Goal: Information Seeking & Learning: Learn about a topic

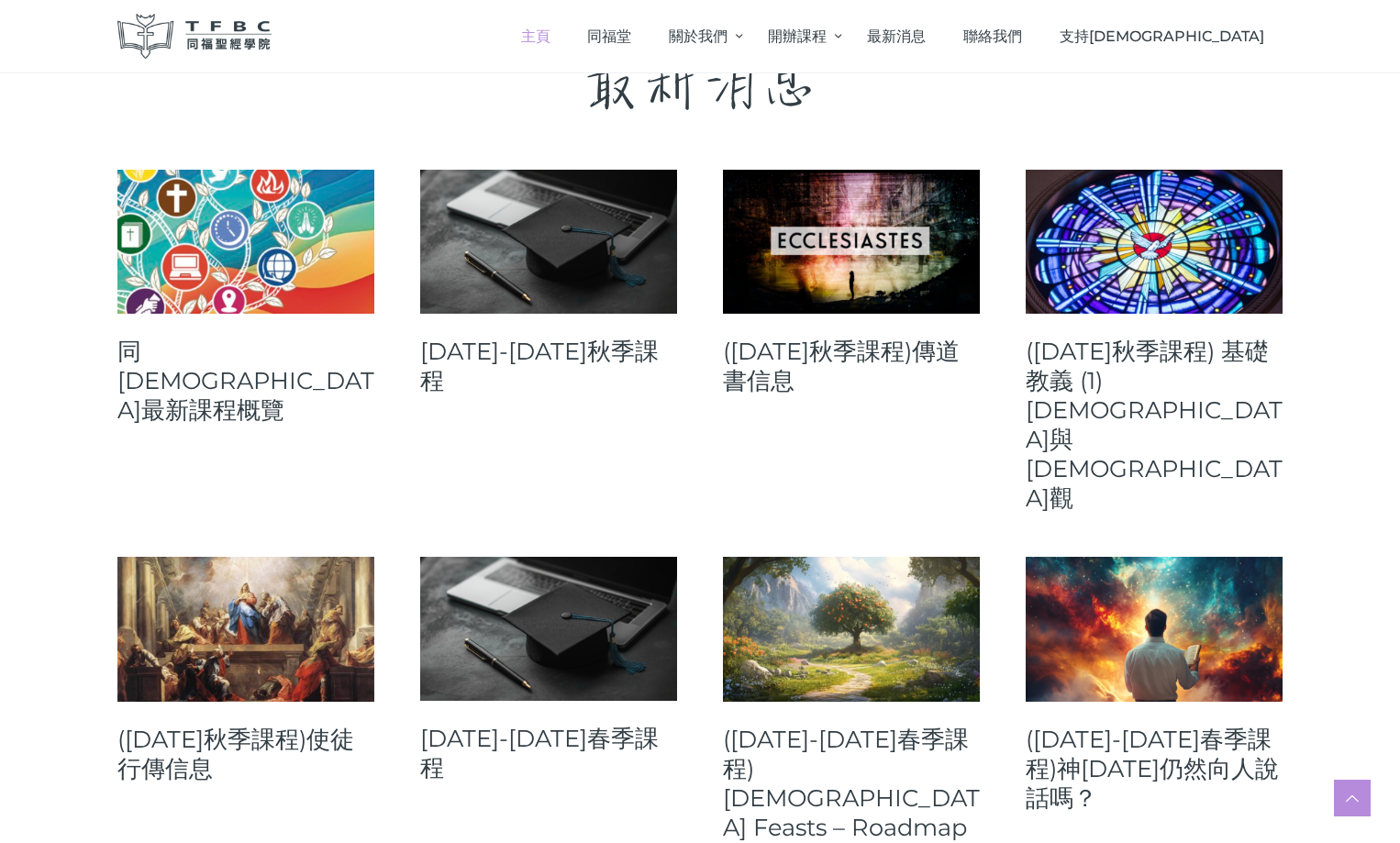
scroll to position [734, 0]
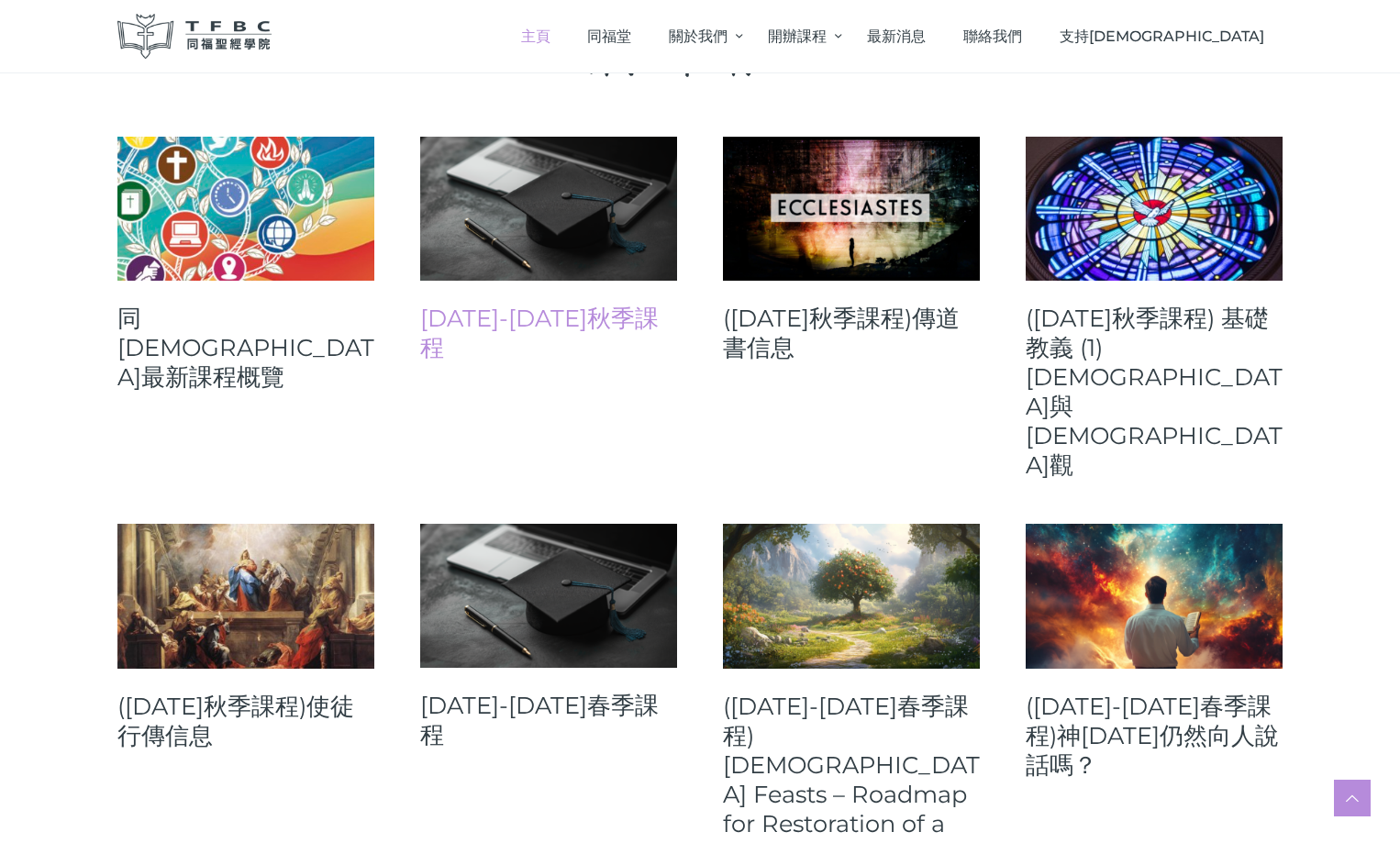
click at [493, 309] on link "[DATE]-[DATE]秋季課程" at bounding box center [549, 332] width 257 height 59
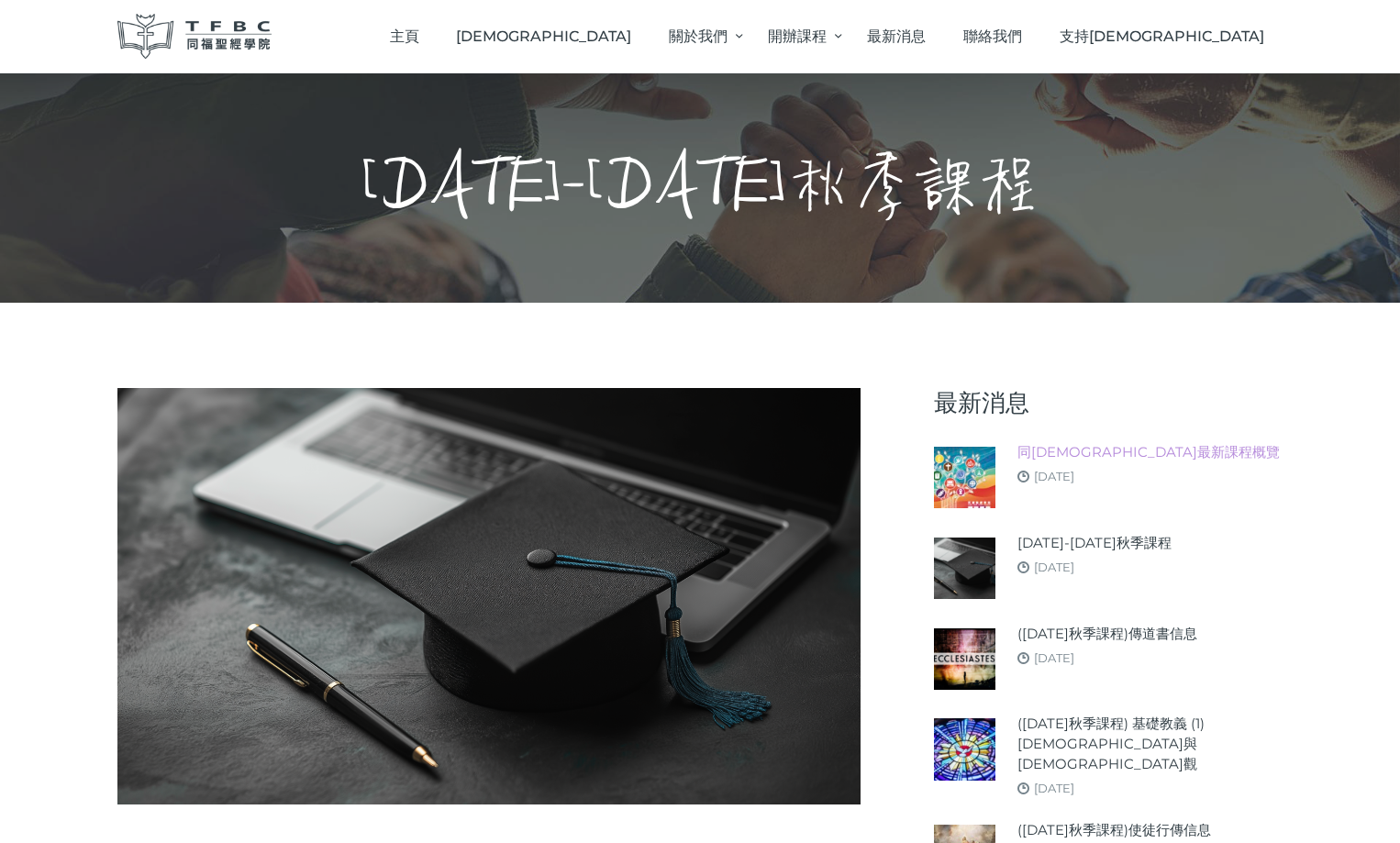
click at [1097, 453] on link "同[DEMOGRAPHIC_DATA]最新課程概覽" at bounding box center [1148, 452] width 262 height 20
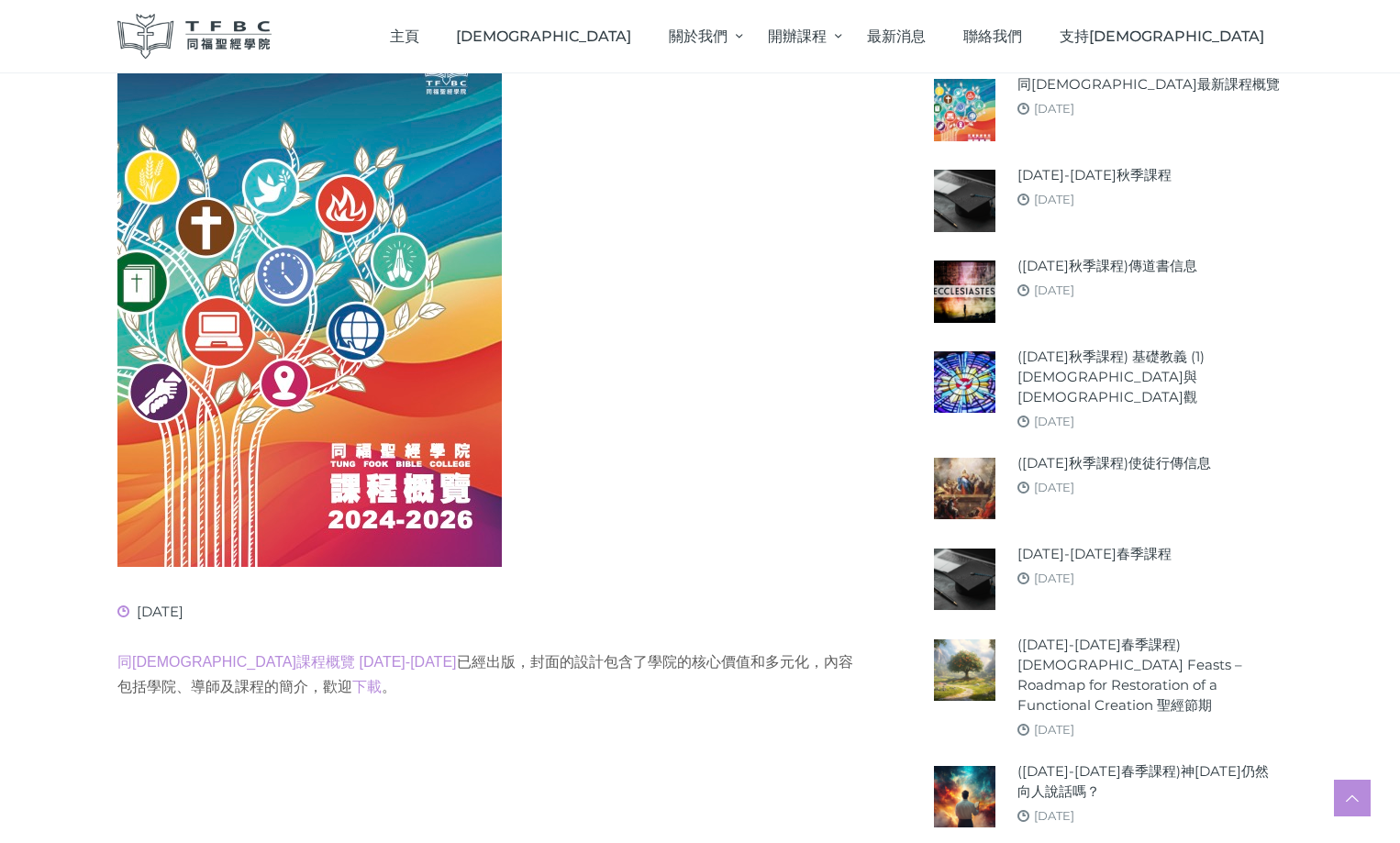
scroll to position [183, 0]
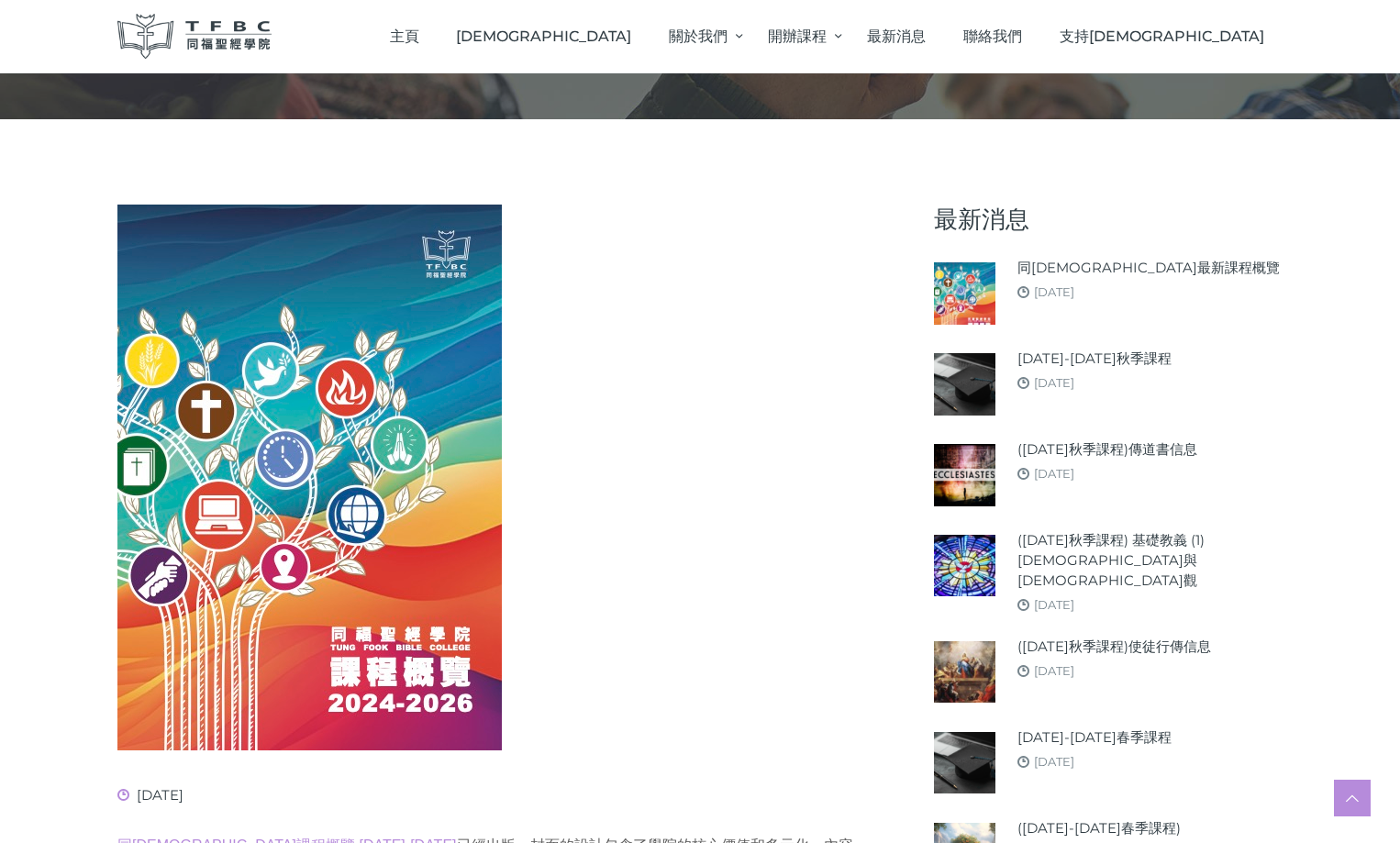
click at [1091, 372] on div "[DATE]" at bounding box center [1094, 383] width 154 height 21
click at [1106, 357] on link "[DATE]-[DATE]秋季課程" at bounding box center [1094, 358] width 154 height 20
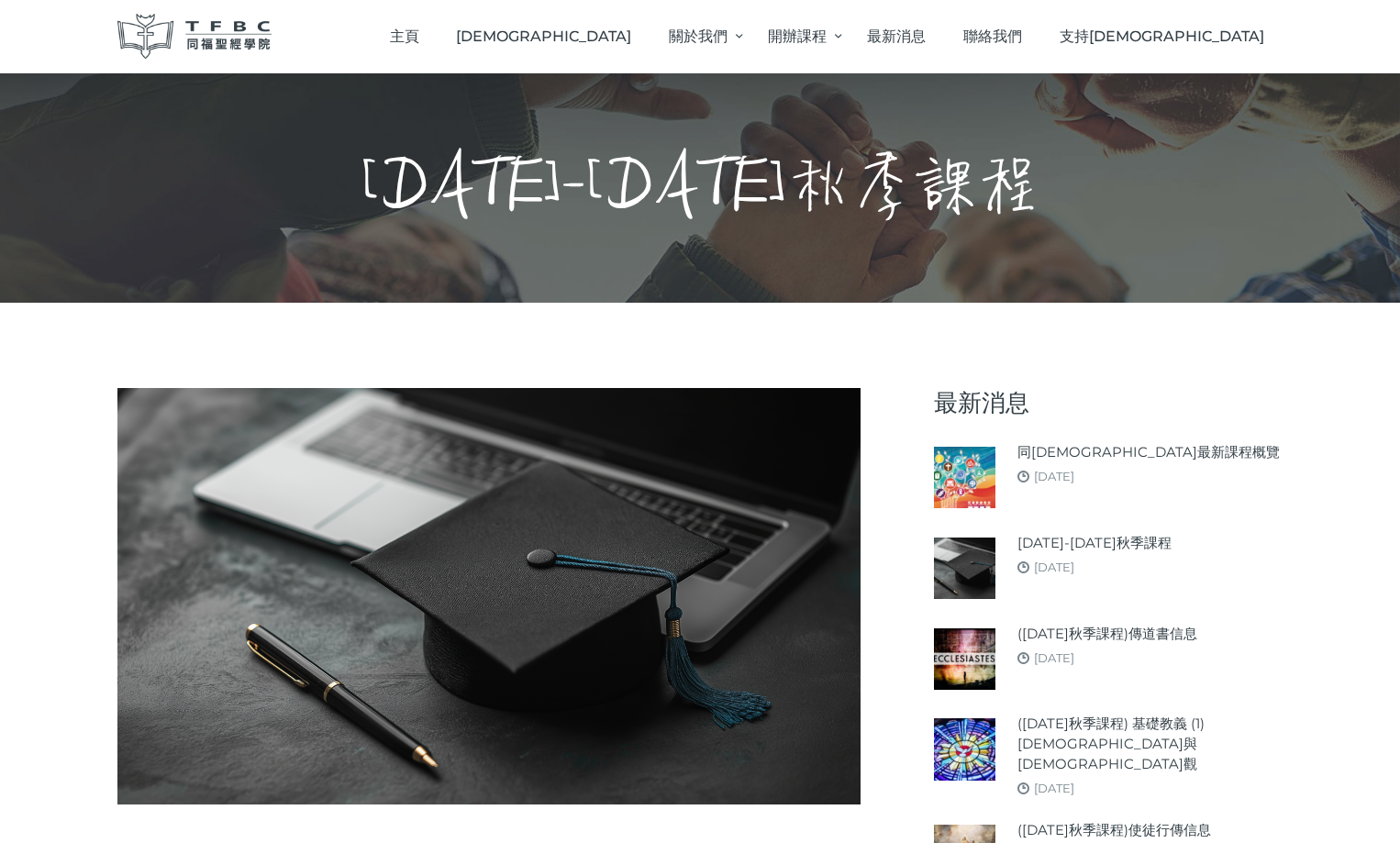
click at [629, 171] on h1 "[DATE]-[DATE]秋季課程" at bounding box center [700, 188] width 678 height 82
click at [645, 189] on h1 "[DATE]-[DATE]秋季課程" at bounding box center [700, 188] width 678 height 82
click at [1063, 578] on div "2025-26年秋季課程 August 7, 2025" at bounding box center [1094, 567] width 154 height 70
click at [1106, 440] on article "同福聖經學院最新課程概覽 August 8, 2025" at bounding box center [1107, 476] width 348 height 72
click at [1096, 452] on link "同[DEMOGRAPHIC_DATA]最新課程概覽" at bounding box center [1148, 452] width 262 height 20
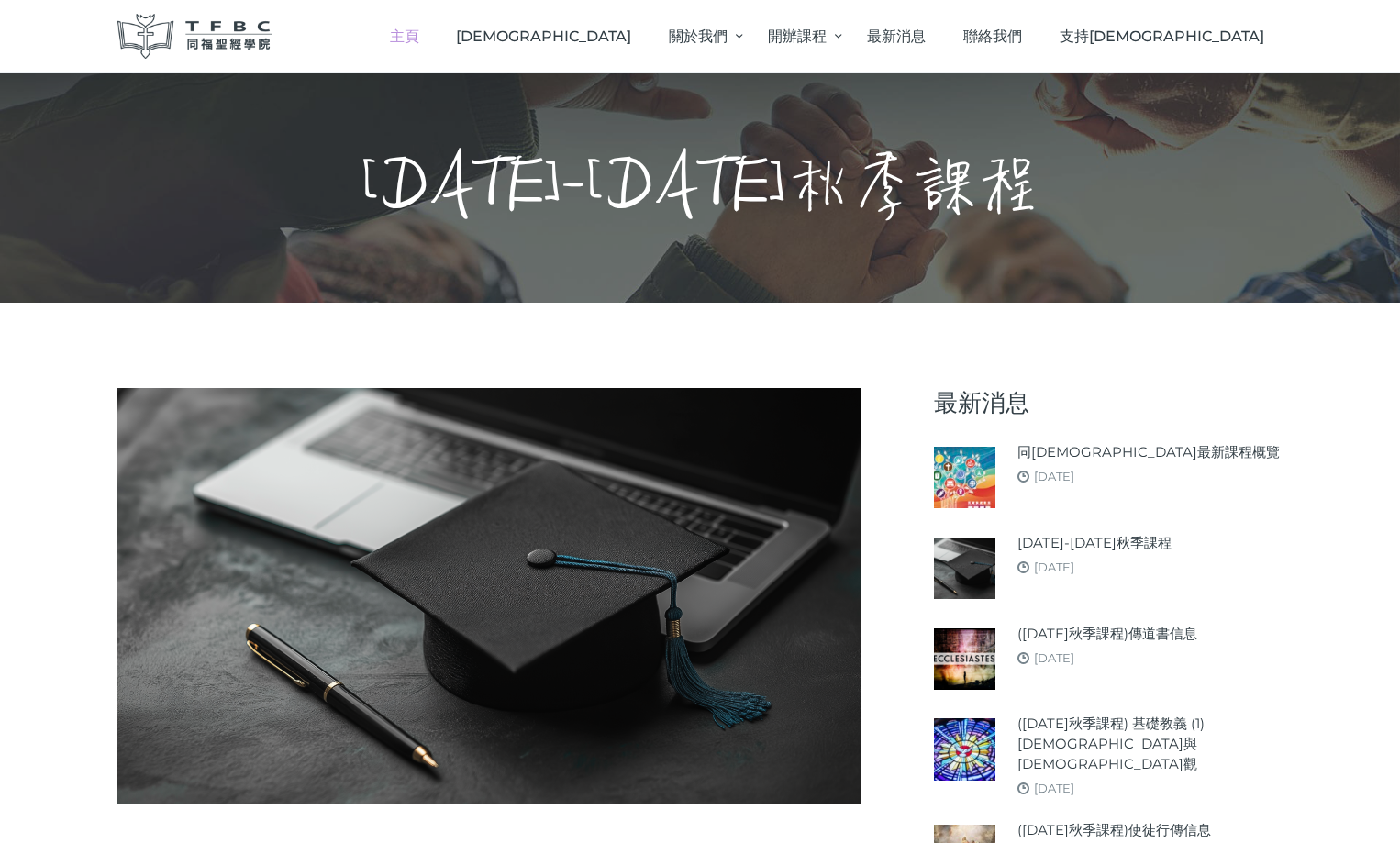
click at [419, 39] on span "主頁" at bounding box center [404, 36] width 30 height 17
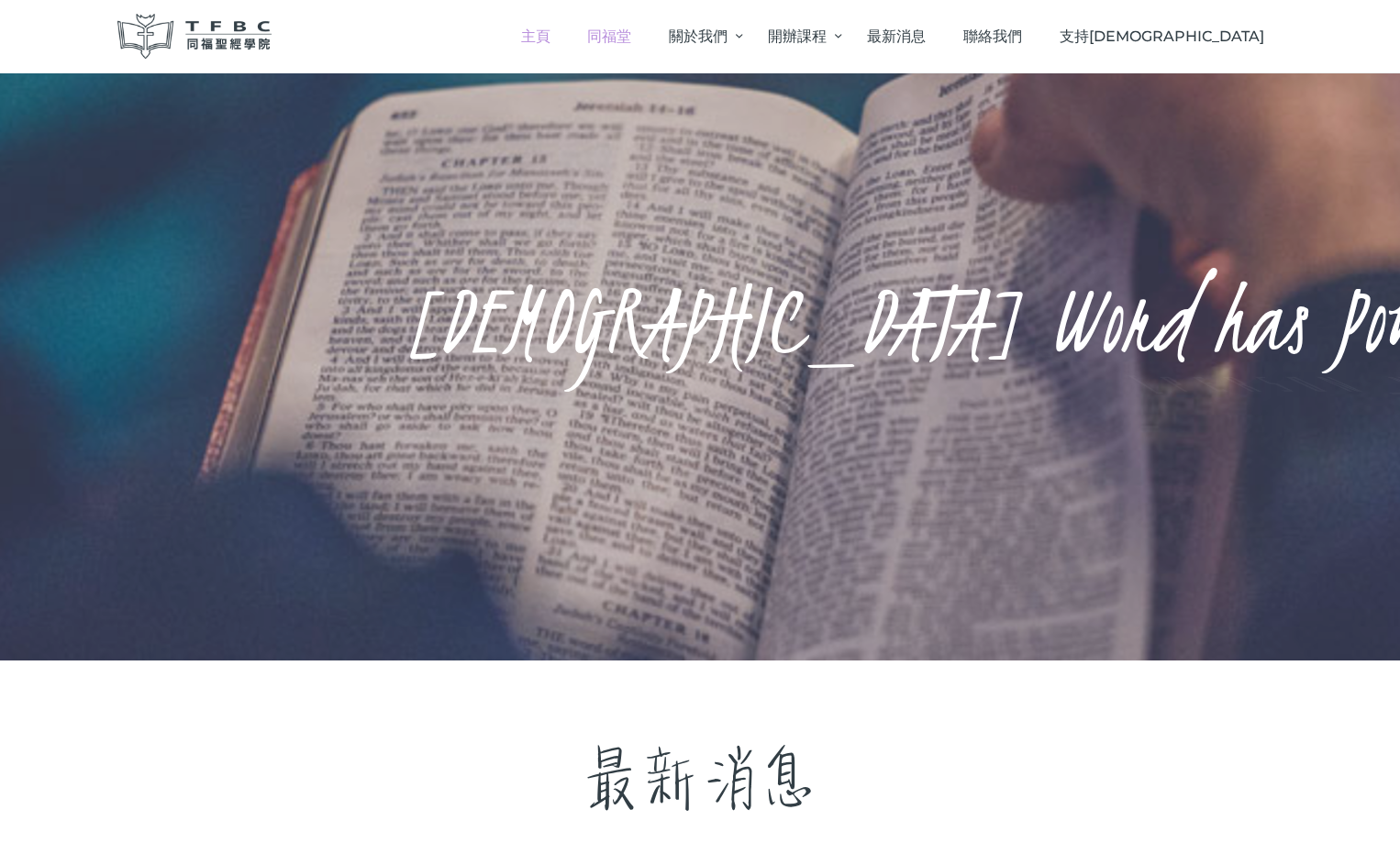
click at [631, 32] on span "同福堂" at bounding box center [609, 36] width 44 height 17
